Goal: Task Accomplishment & Management: Manage account settings

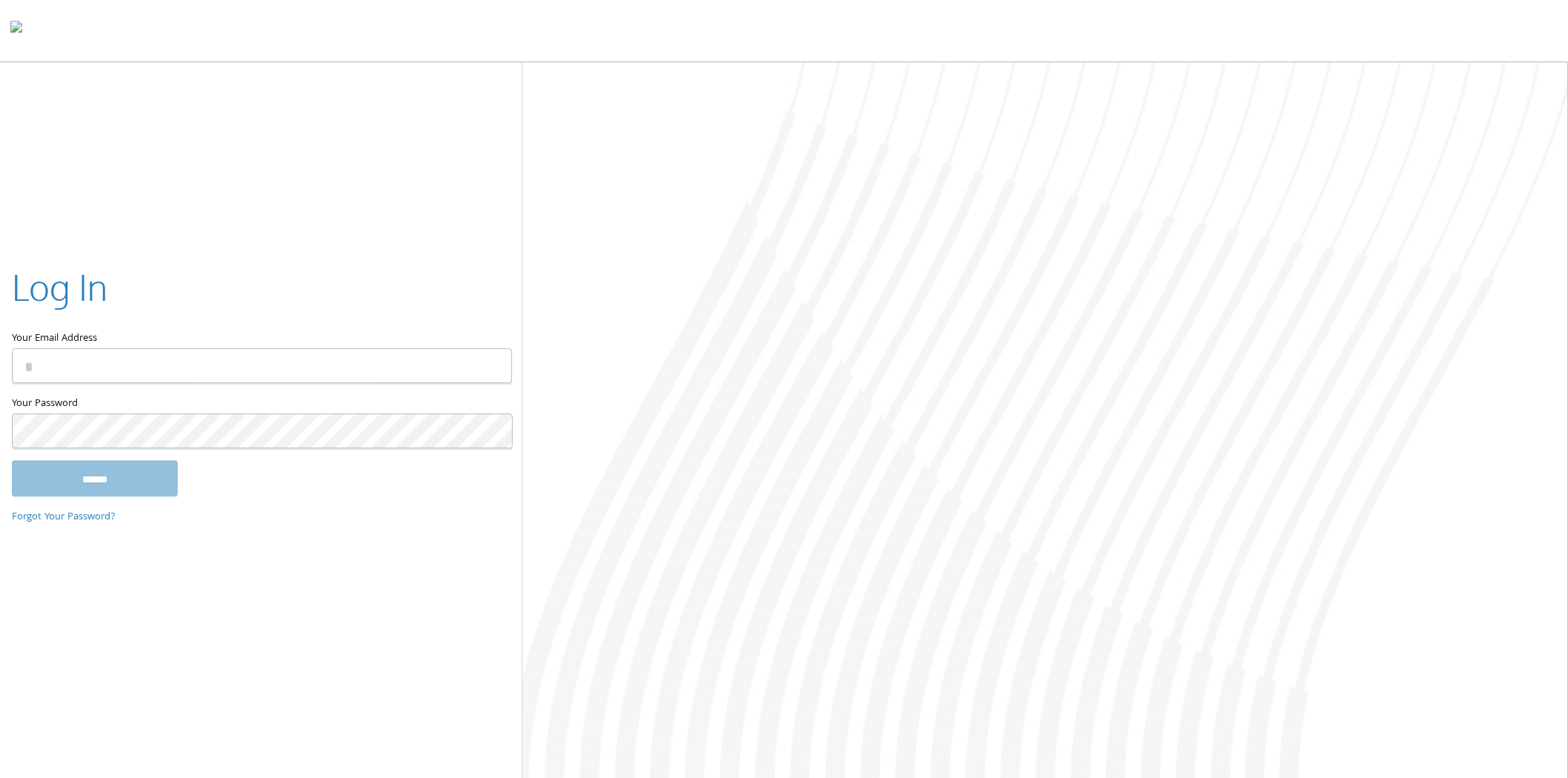
type input "**********"
click at [161, 490] on input "******" at bounding box center [94, 478] width 166 height 35
type input "**********"
click at [136, 475] on input "******" at bounding box center [94, 478] width 166 height 35
